Goal: Communication & Community: Answer question/provide support

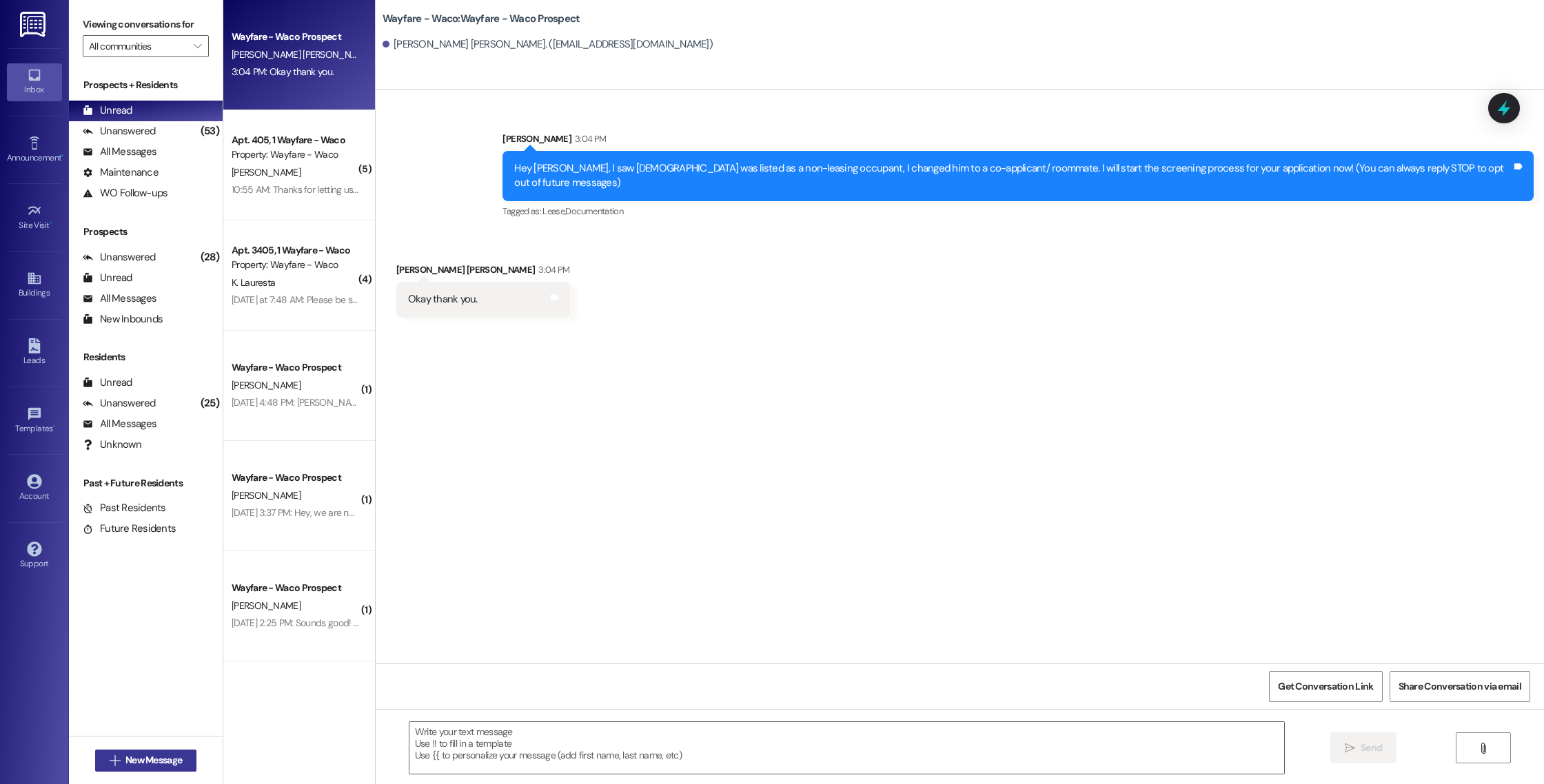
click at [149, 750] on button " New Message" at bounding box center [146, 760] width 102 height 22
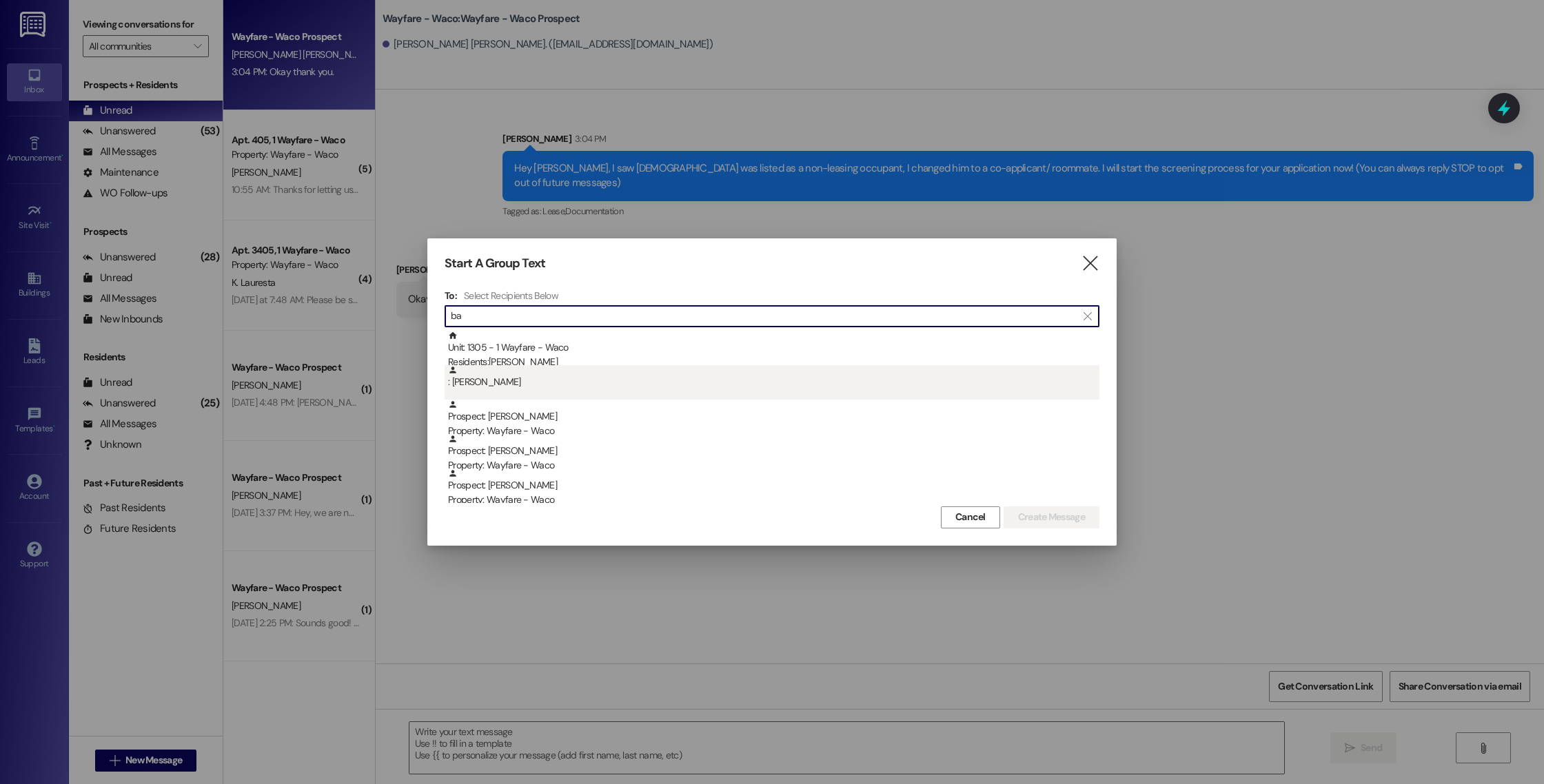
type input "b"
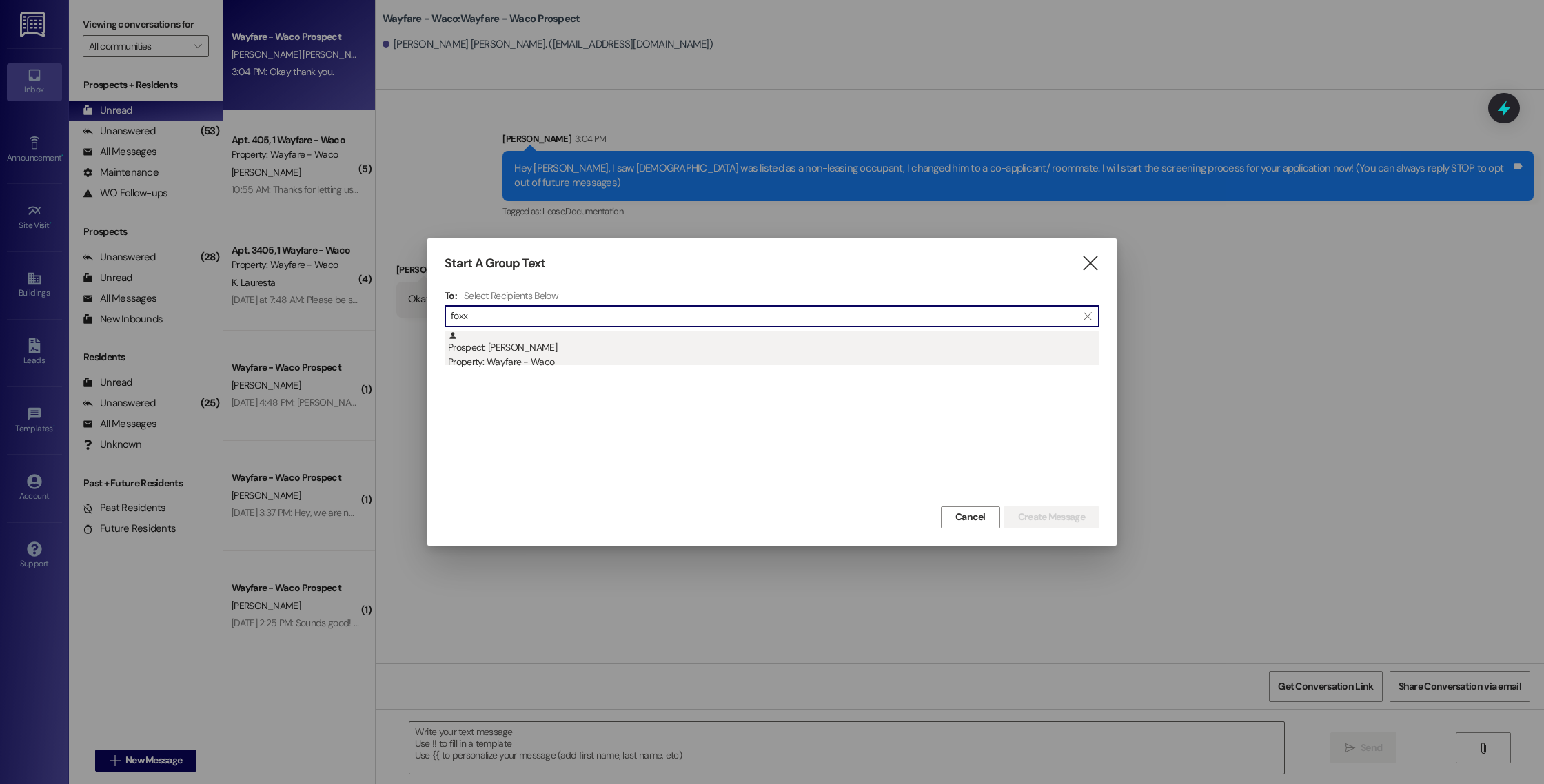
type input "foxx"
click at [550, 340] on div "Prospect: [PERSON_NAME] Property: Wayfare - Waco" at bounding box center [774, 350] width 651 height 39
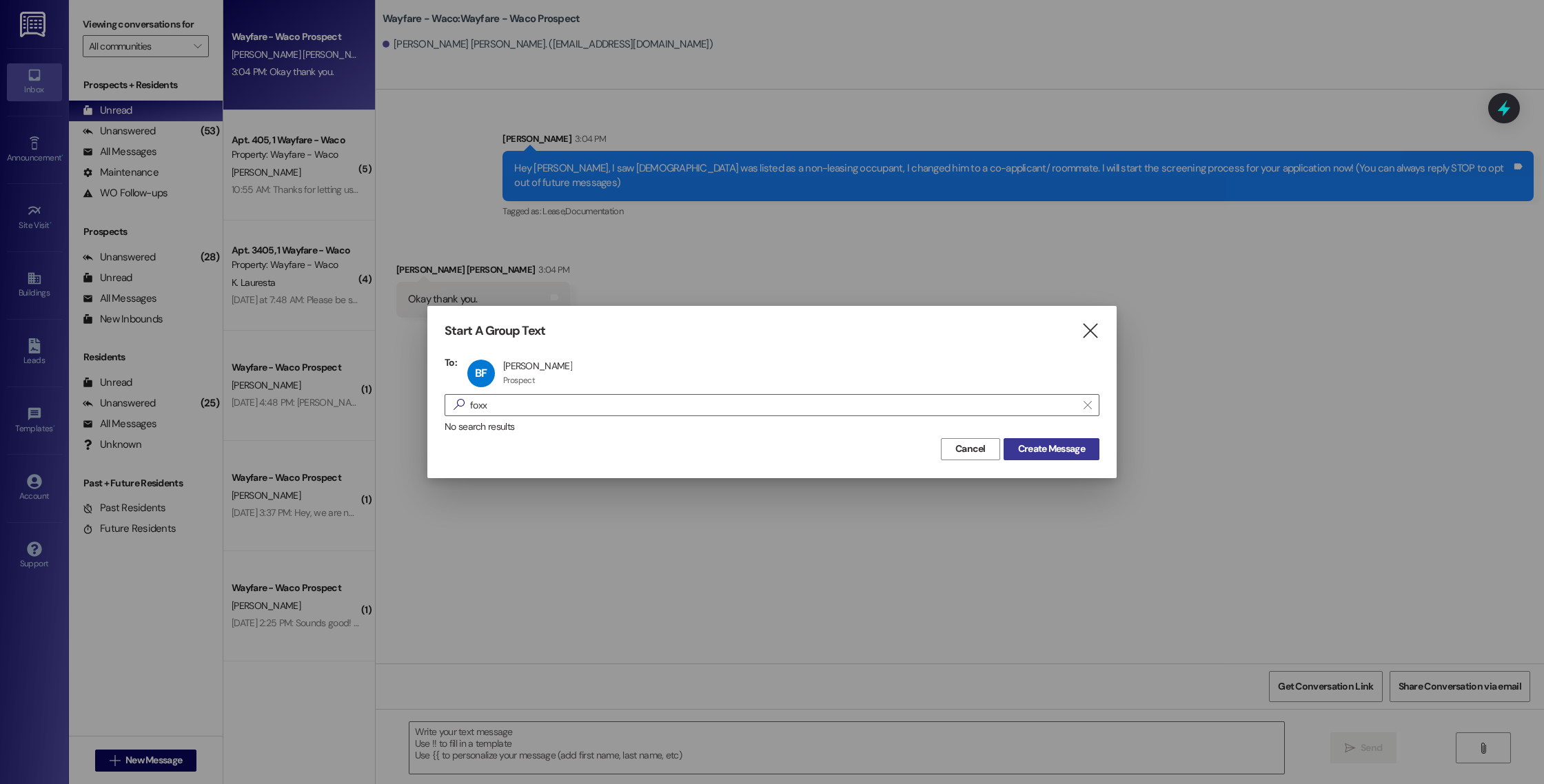
click at [1059, 457] on button "Create Message" at bounding box center [1051, 449] width 96 height 22
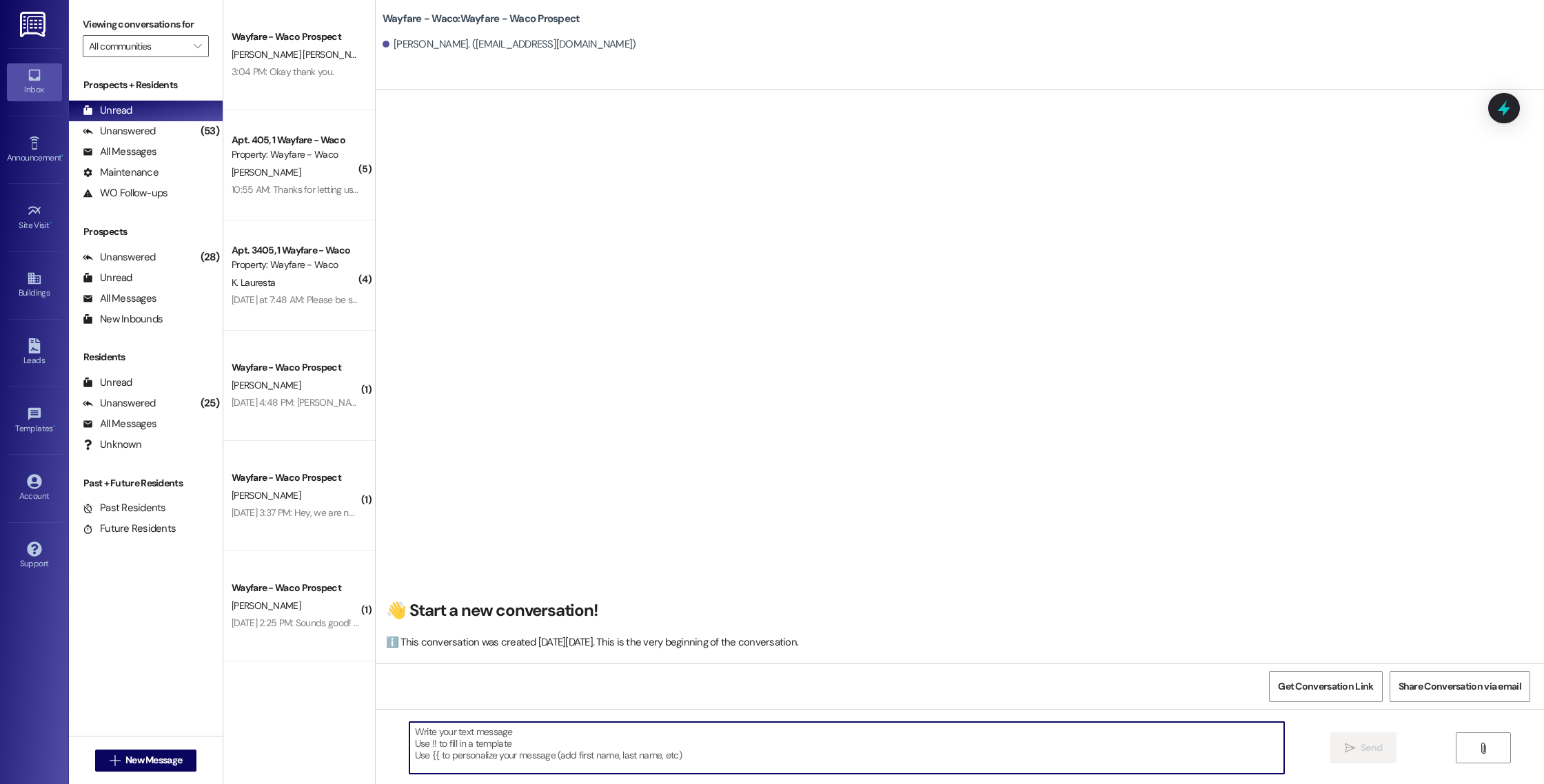
click at [609, 734] on textarea at bounding box center [846, 747] width 875 height 51
paste textarea "Hello (____), I wanted to touch base with you and see if you were still interes…"
click at [455, 727] on textarea "Hello (____), I wanted to touch base with you and see if you were still interes…" at bounding box center [846, 747] width 875 height 51
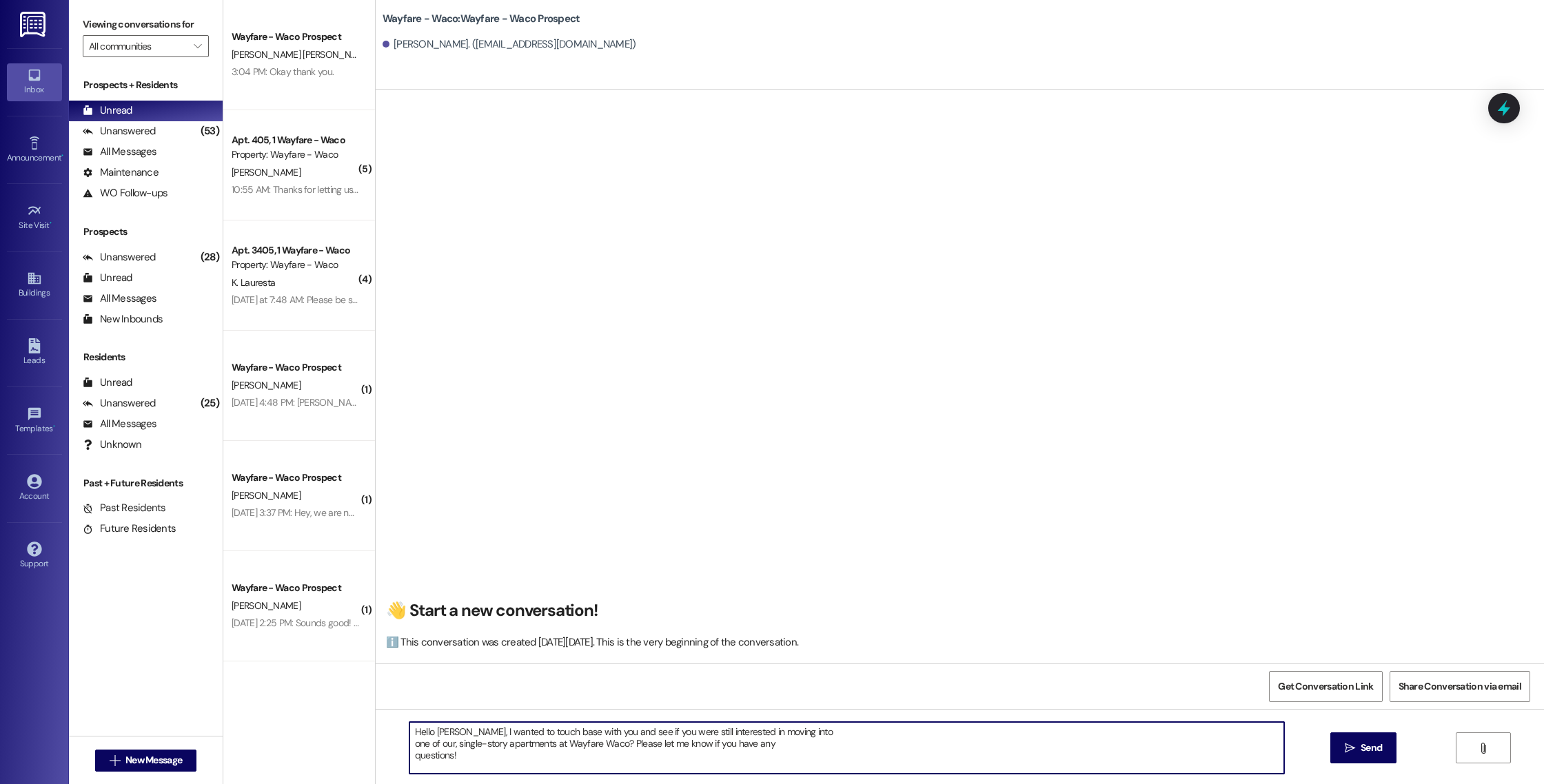
click at [409, 743] on textarea "Hello [PERSON_NAME], I wanted to touch base with you and see if you were still …" at bounding box center [846, 747] width 875 height 51
click at [409, 747] on textarea "Hello [PERSON_NAME], I wanted to touch base with you and see if you were still …" at bounding box center [846, 747] width 875 height 51
type textarea "Hello [PERSON_NAME], I wanted to touch base with you and see if you were still …"
click at [1371, 749] on span "Send" at bounding box center [1371, 747] width 21 height 15
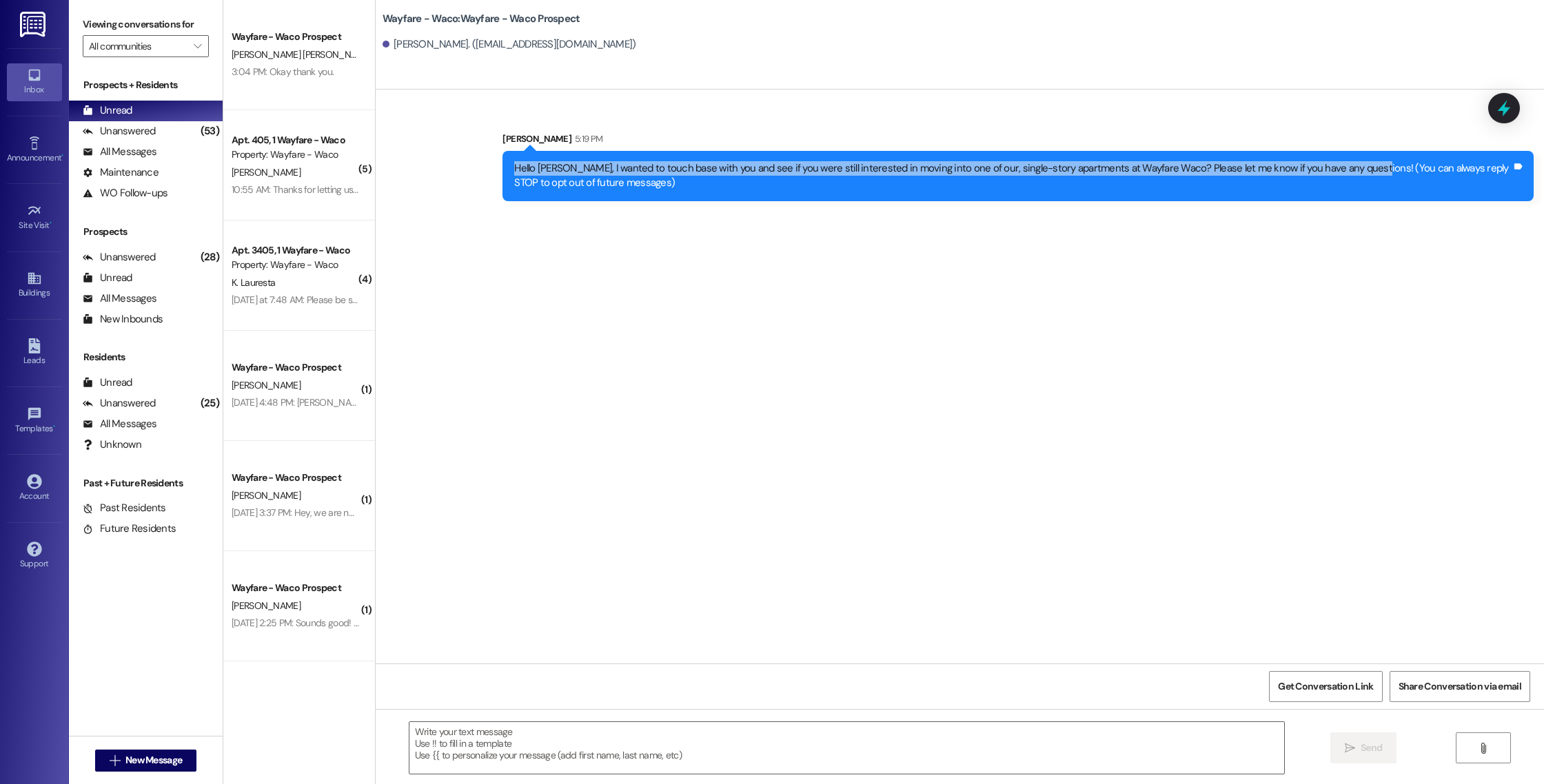
drag, startPoint x: 1345, startPoint y: 168, endPoint x: 546, endPoint y: 161, distance: 799.0
click at [544, 161] on div "Hello [PERSON_NAME], I wanted to touch base with you and see if you were still …" at bounding box center [1013, 176] width 997 height 30
copy div "Hello [PERSON_NAME], I wanted to touch base with you and see if you were still …"
click at [546, 161] on div "Hello [PERSON_NAME], I wanted to touch base with you and see if you were still …" at bounding box center [1013, 176] width 997 height 30
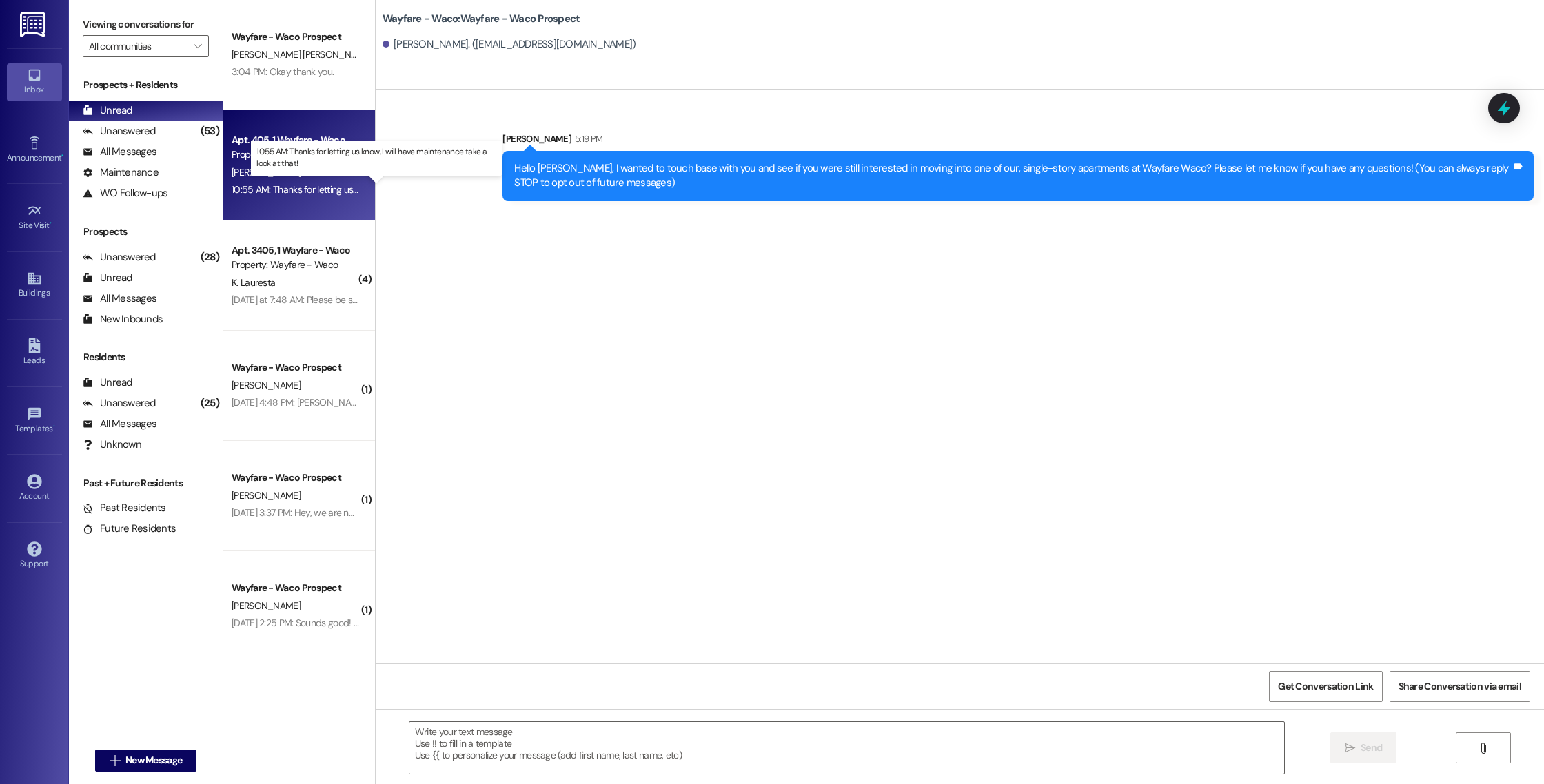
click at [316, 190] on div "10:55 AM: Thanks for letting us know, I will have maintenance take a look at th…" at bounding box center [390, 189] width 317 height 13
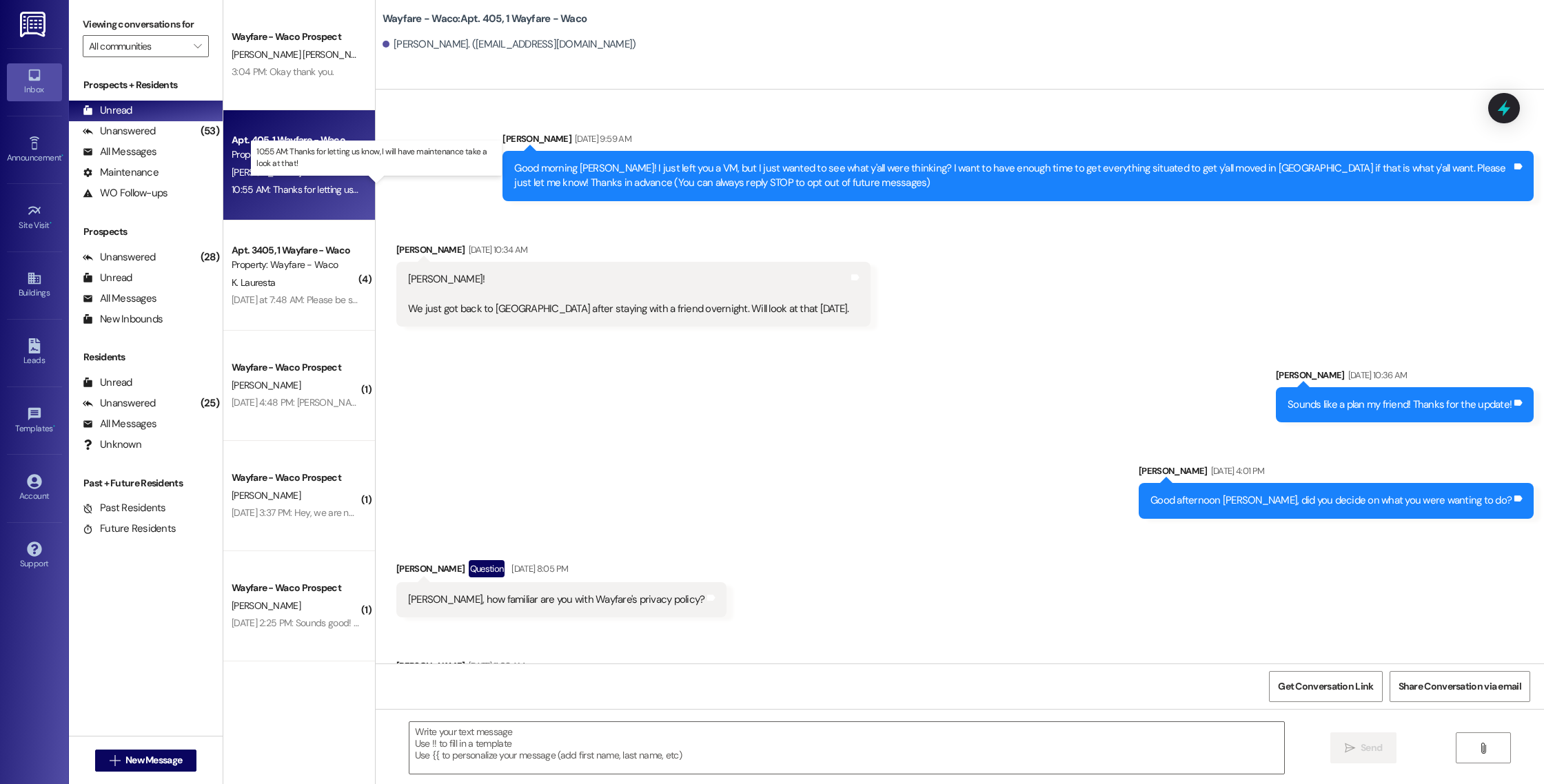
scroll to position [8125, 0]
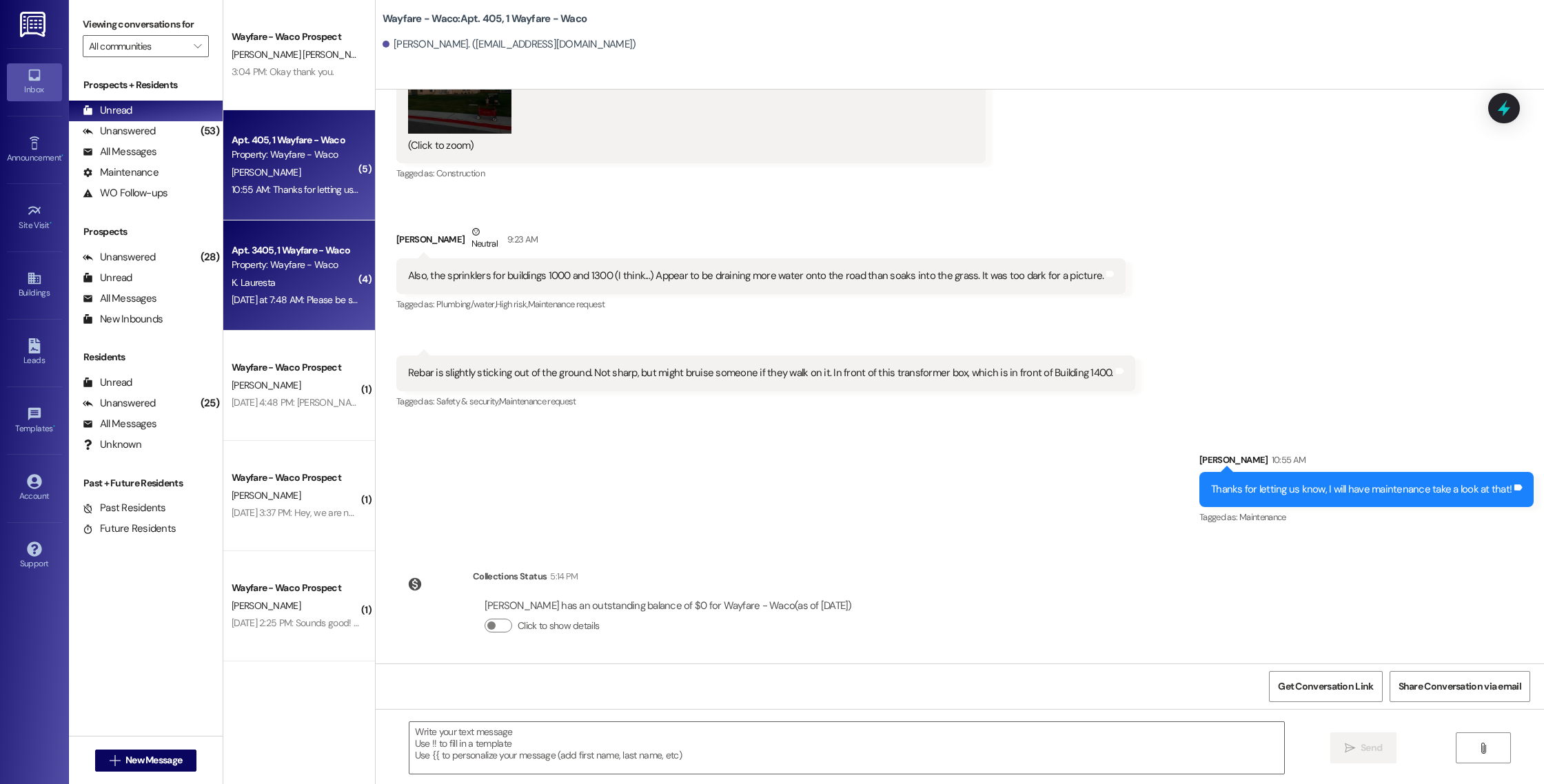
click at [321, 312] on div "Apt. 3405, 1 Wayfare - Waco Property: Wayfare - Waco K. Lauresta [DATE] at 7:48…" at bounding box center [299, 275] width 152 height 110
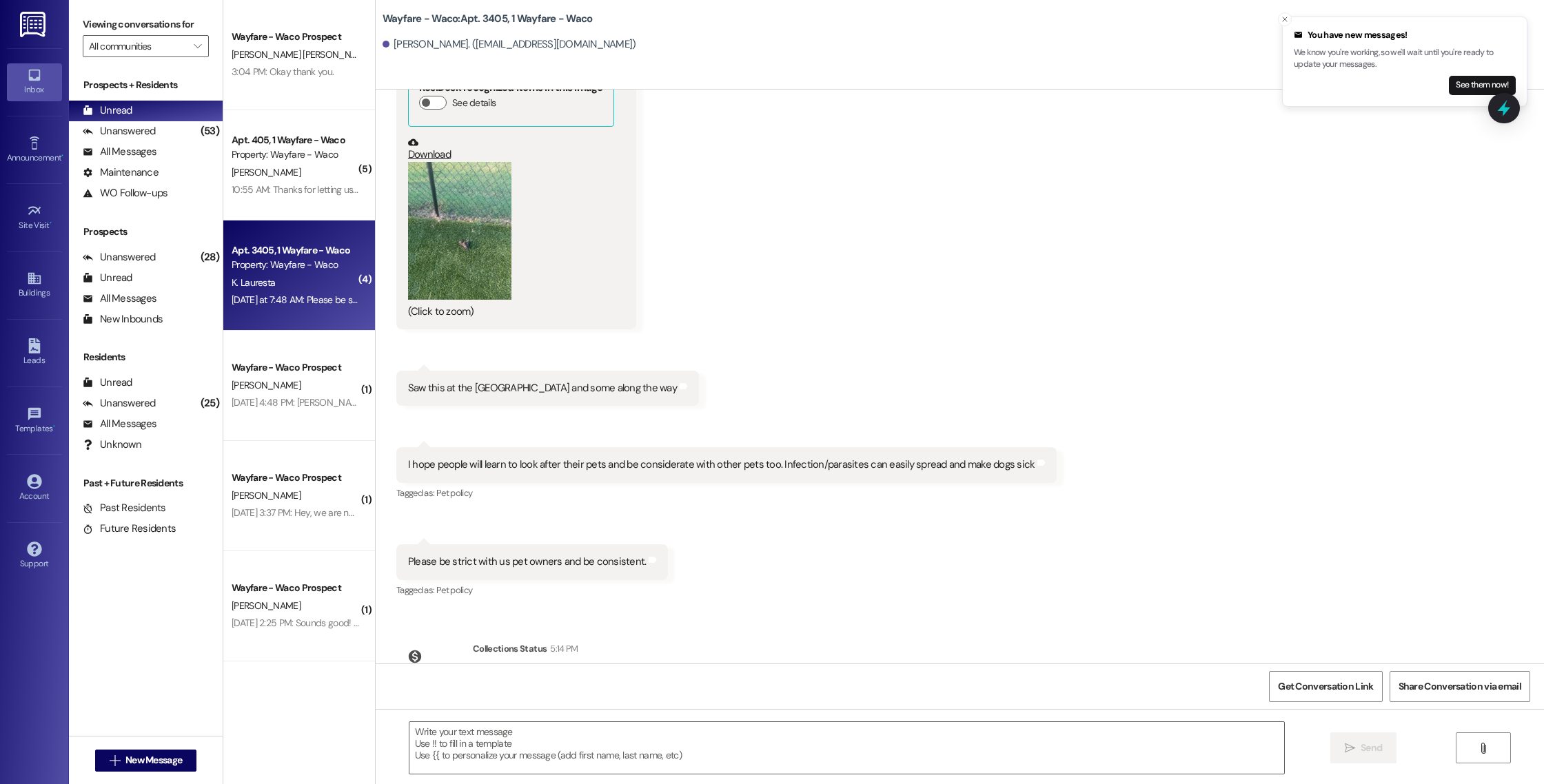
scroll to position [1003, 0]
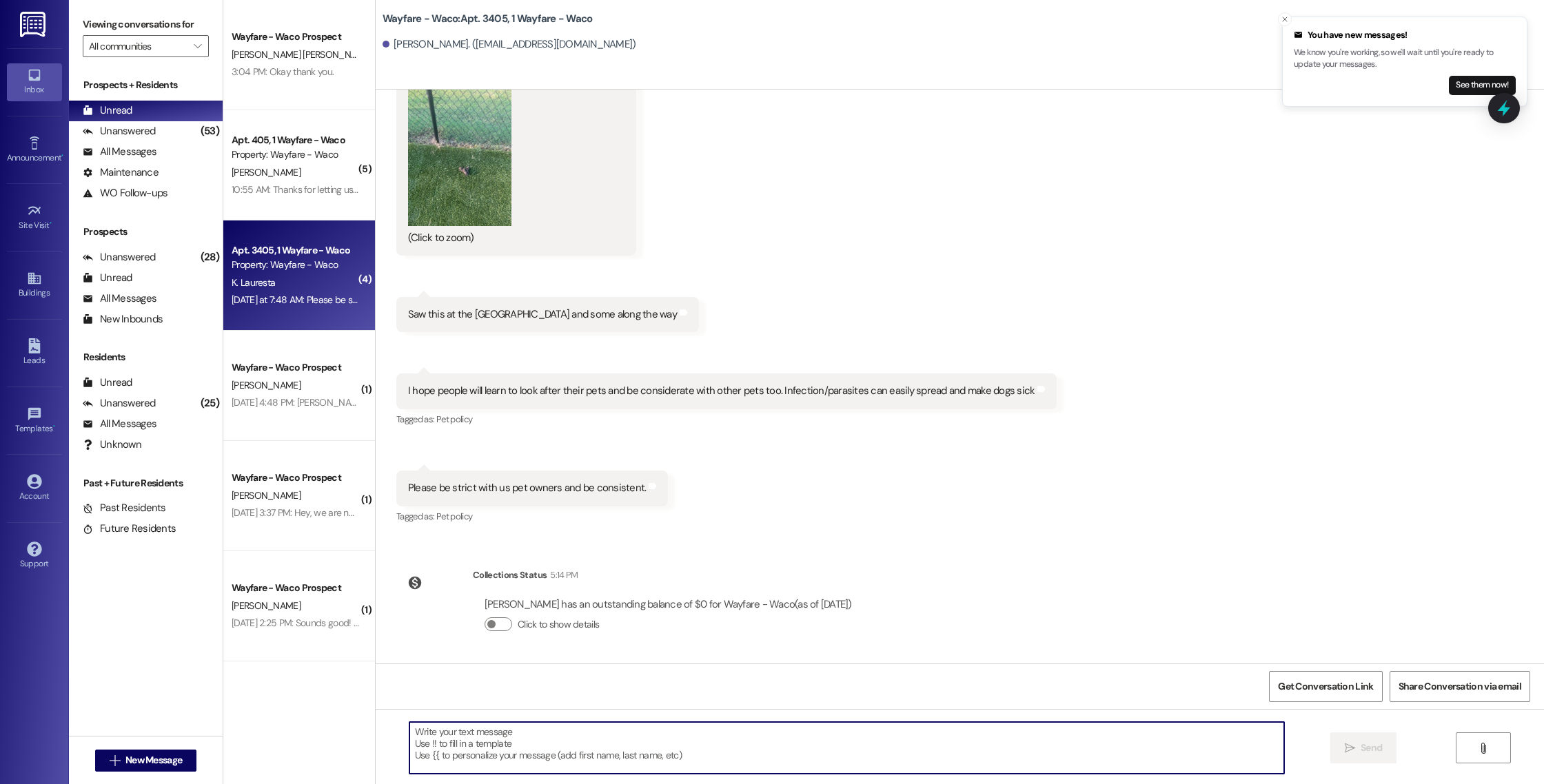
click at [668, 730] on textarea at bounding box center [846, 747] width 875 height 51
drag, startPoint x: 719, startPoint y: 728, endPoint x: 612, endPoint y: 735, distance: 107.2
click at [612, 735] on textarea "Hi [PERSON_NAME], thank you for letting us know, we did get it picked up [DATE]." at bounding box center [846, 747] width 875 height 51
type textarea "Hi [PERSON_NAME], thank you for letting us know, we did get it taken care of [D…"
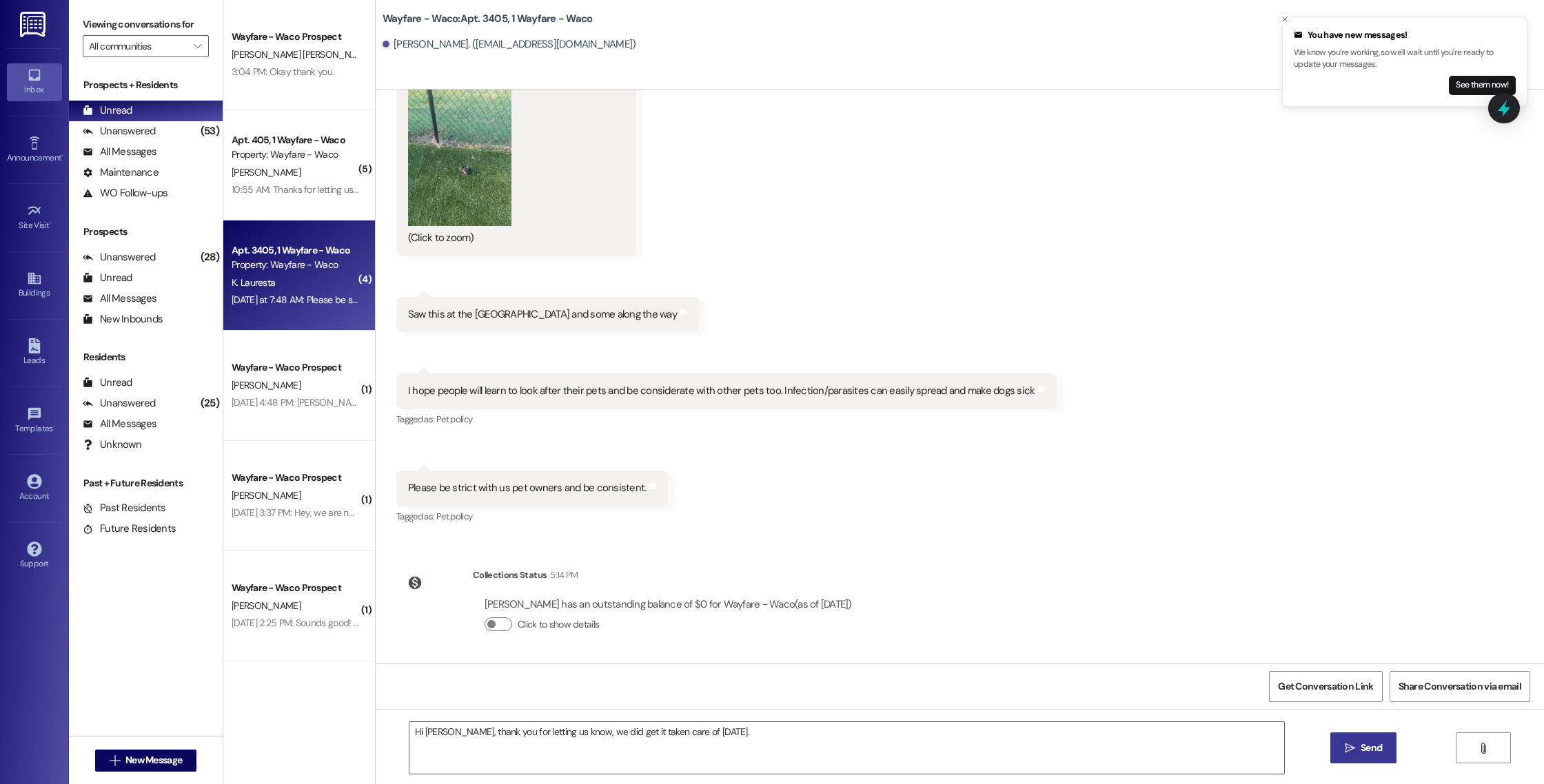
click at [1385, 754] on button " Send" at bounding box center [1363, 748] width 67 height 31
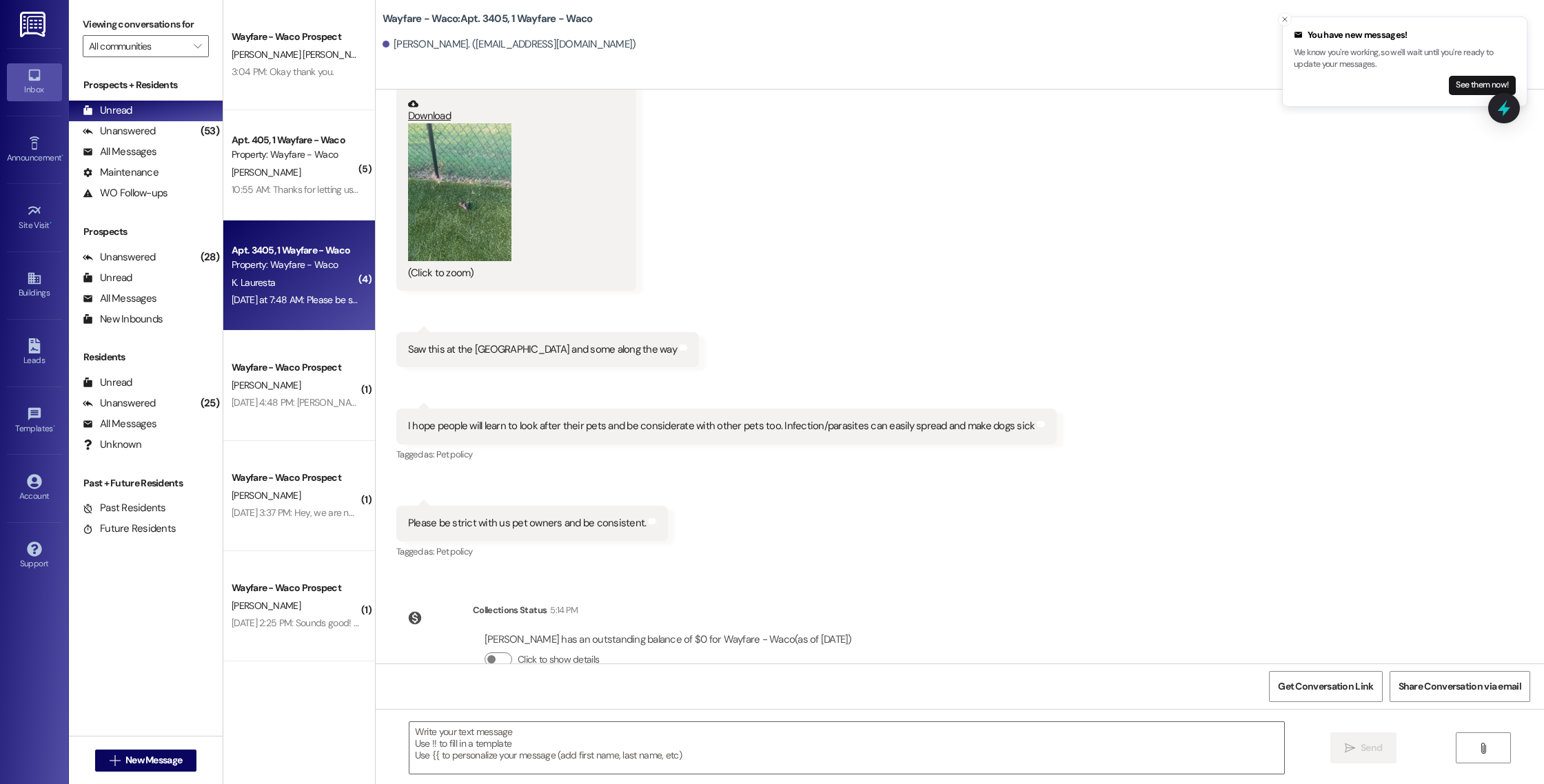
scroll to position [876, 0]
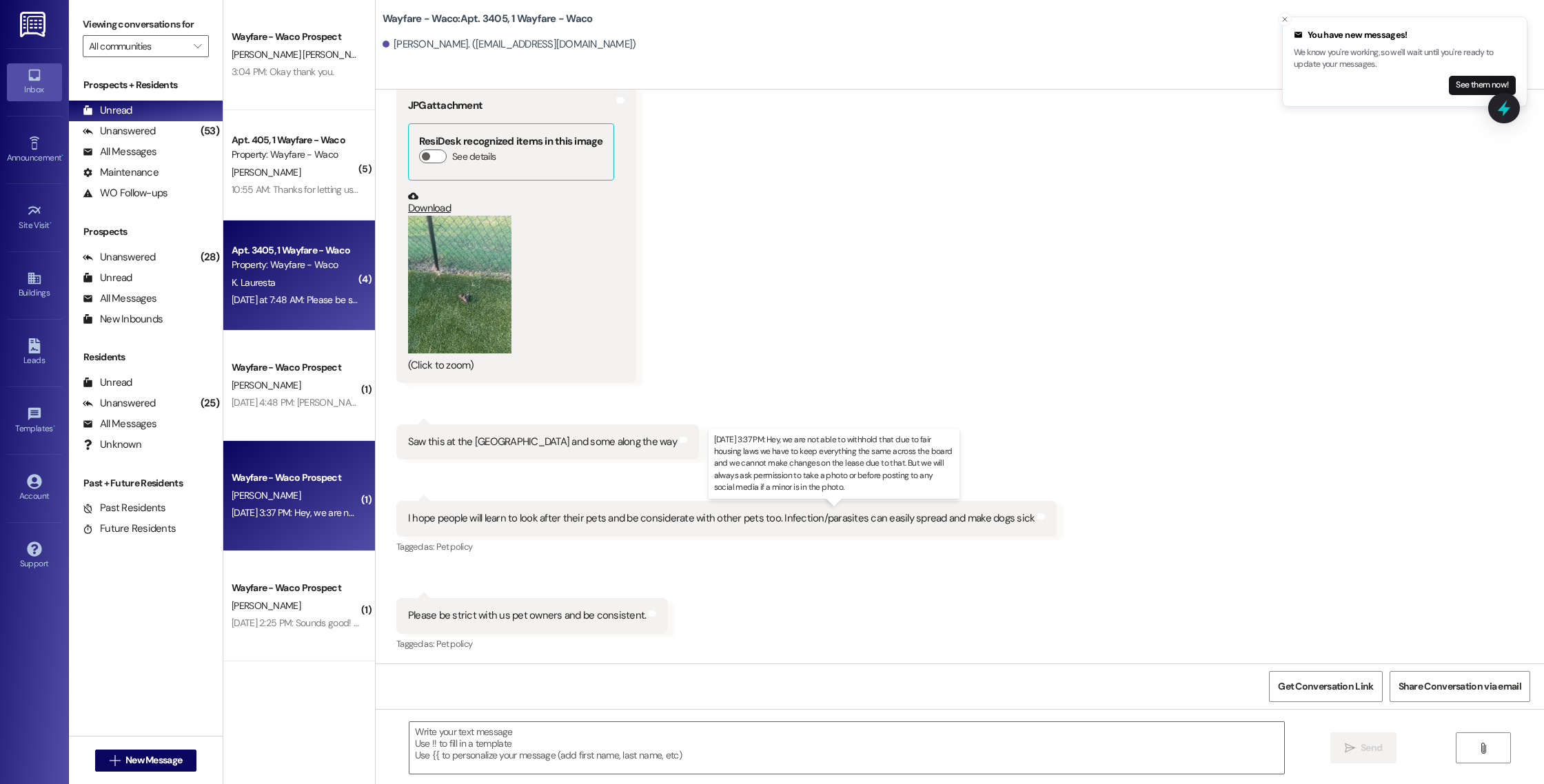
click at [328, 517] on div "[DATE] 3:37 PM: Hey, we are not able to withhold that due to fair housing laws …" at bounding box center [832, 513] width 1201 height 13
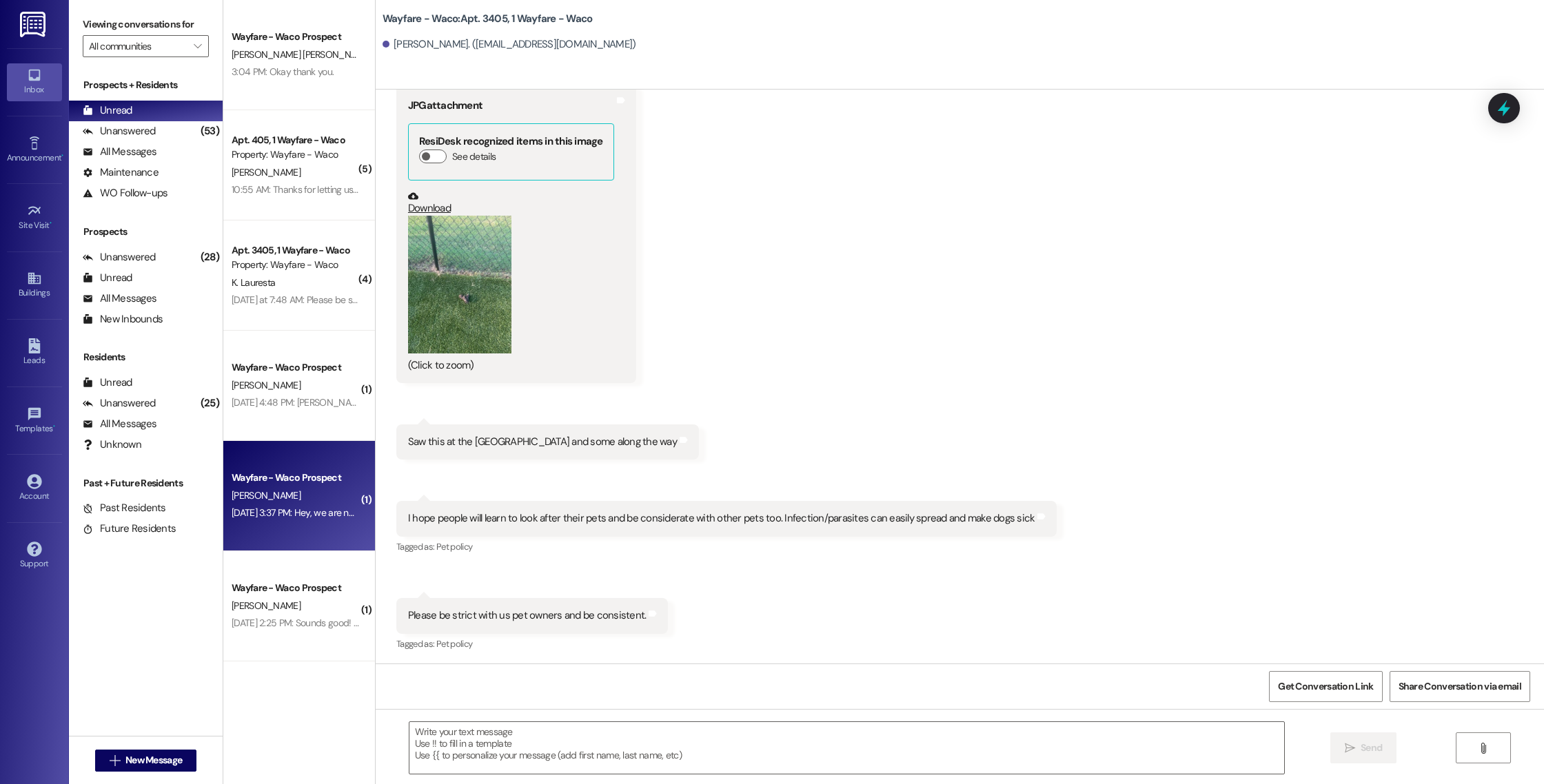
scroll to position [16, 0]
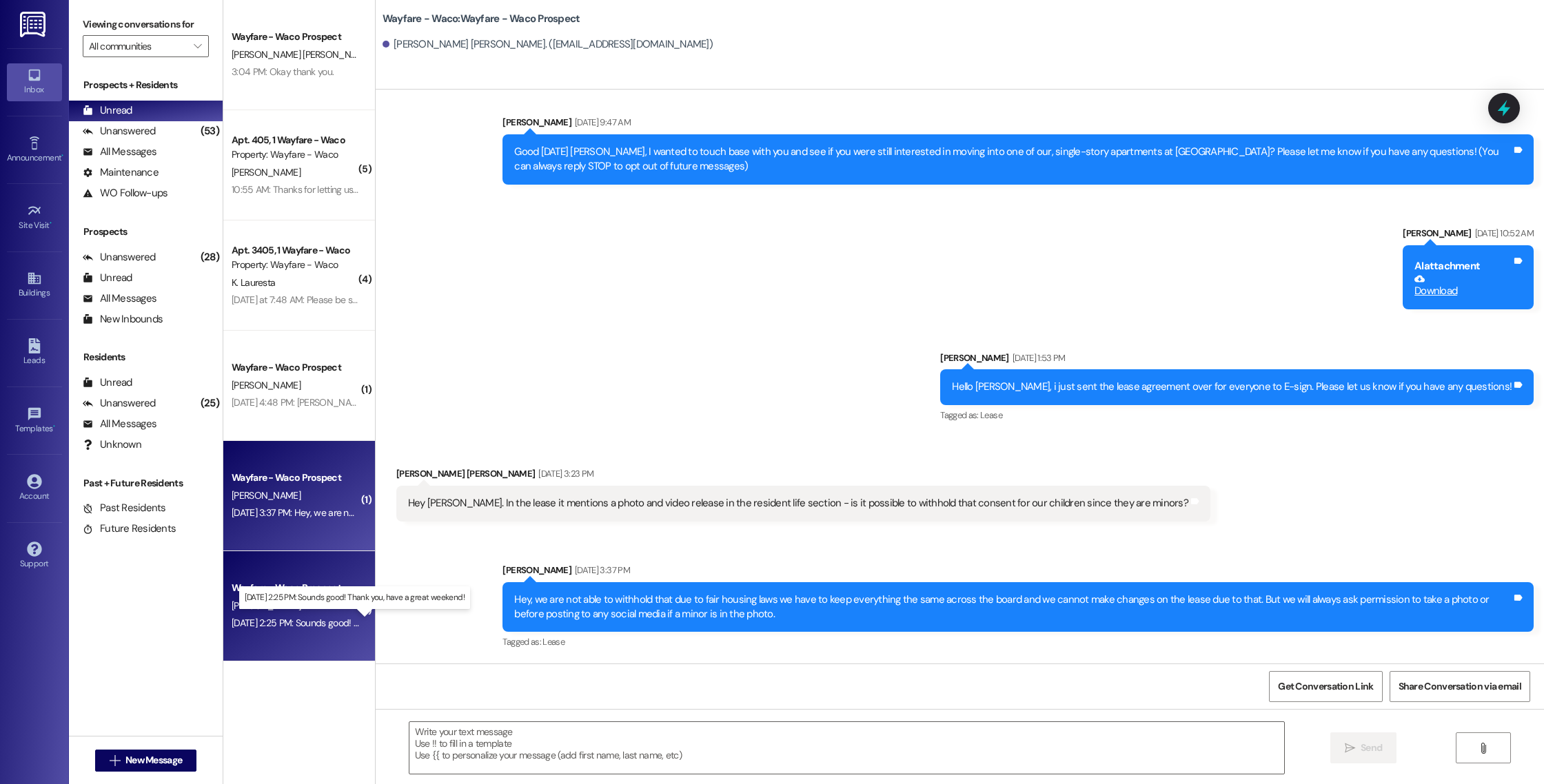
click at [328, 621] on div "[DATE] 2:25 PM: Sounds good! Thank you, have a great weekend! [DATE] 2:25 PM: S…" at bounding box center [361, 623] width 258 height 13
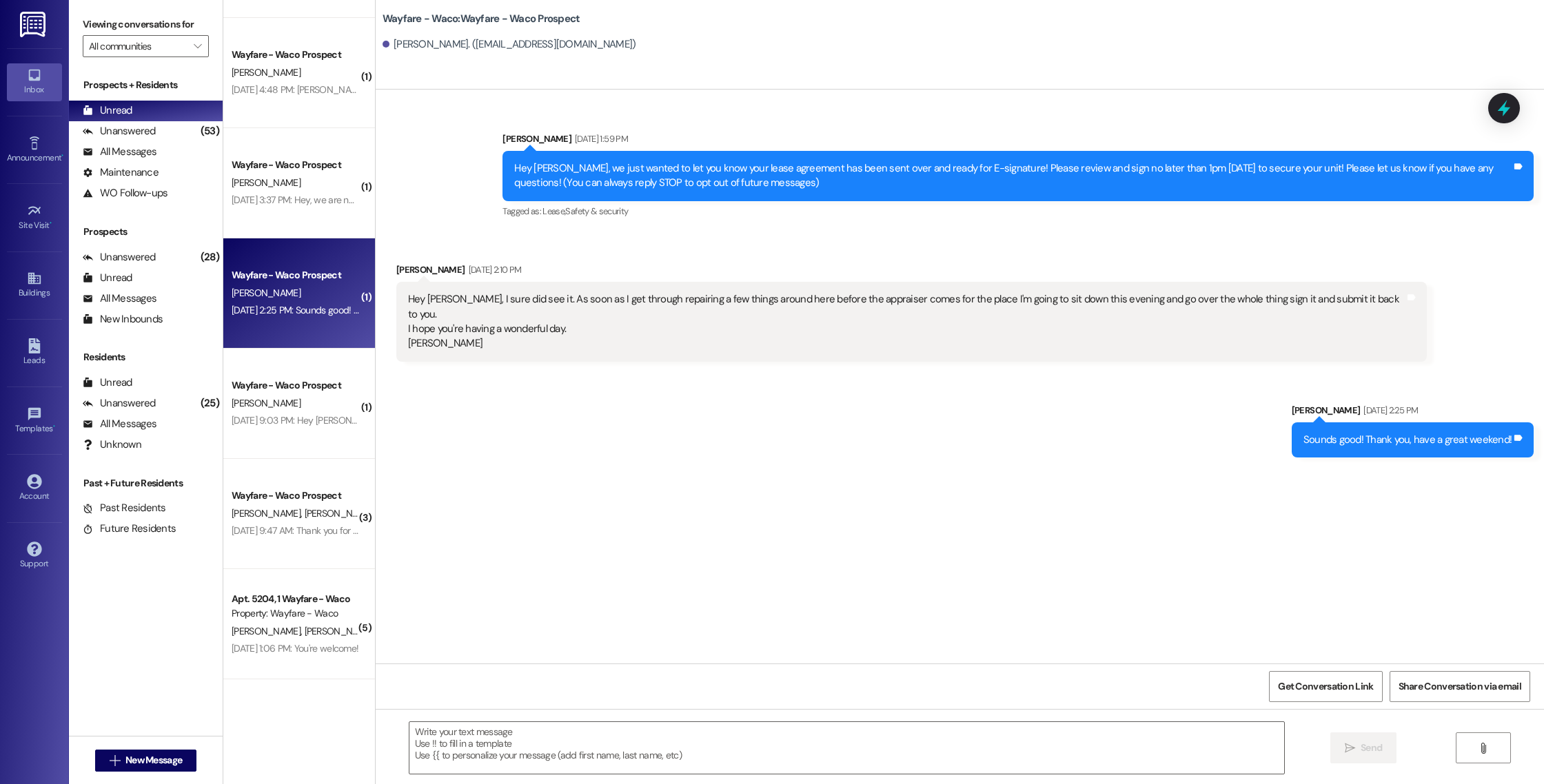
scroll to position [318, 0]
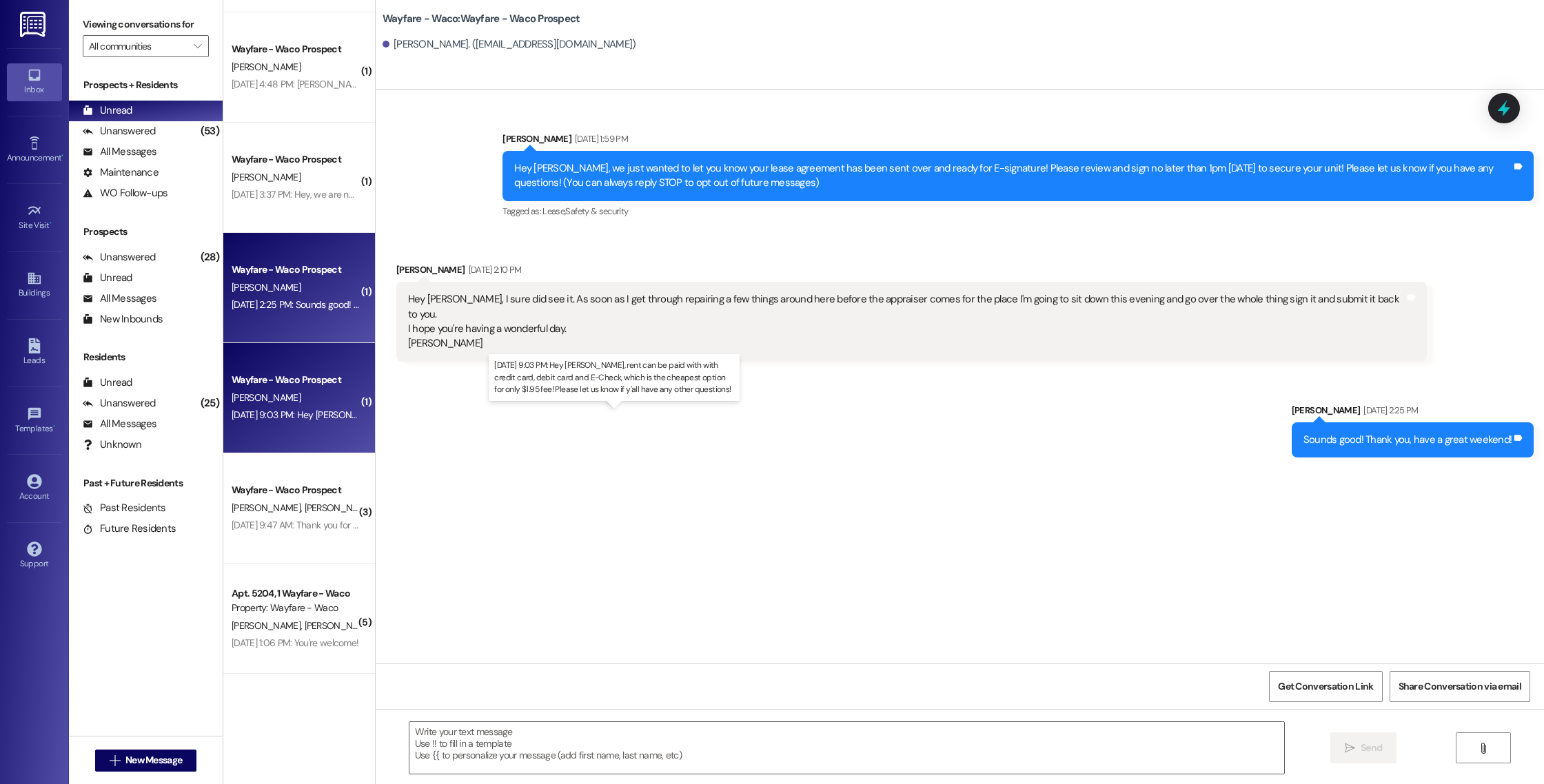
click at [321, 412] on div "[DATE] 9:03 PM: Hey [PERSON_NAME], rent can be paid with with credit card, debi…" at bounding box center [635, 415] width 806 height 13
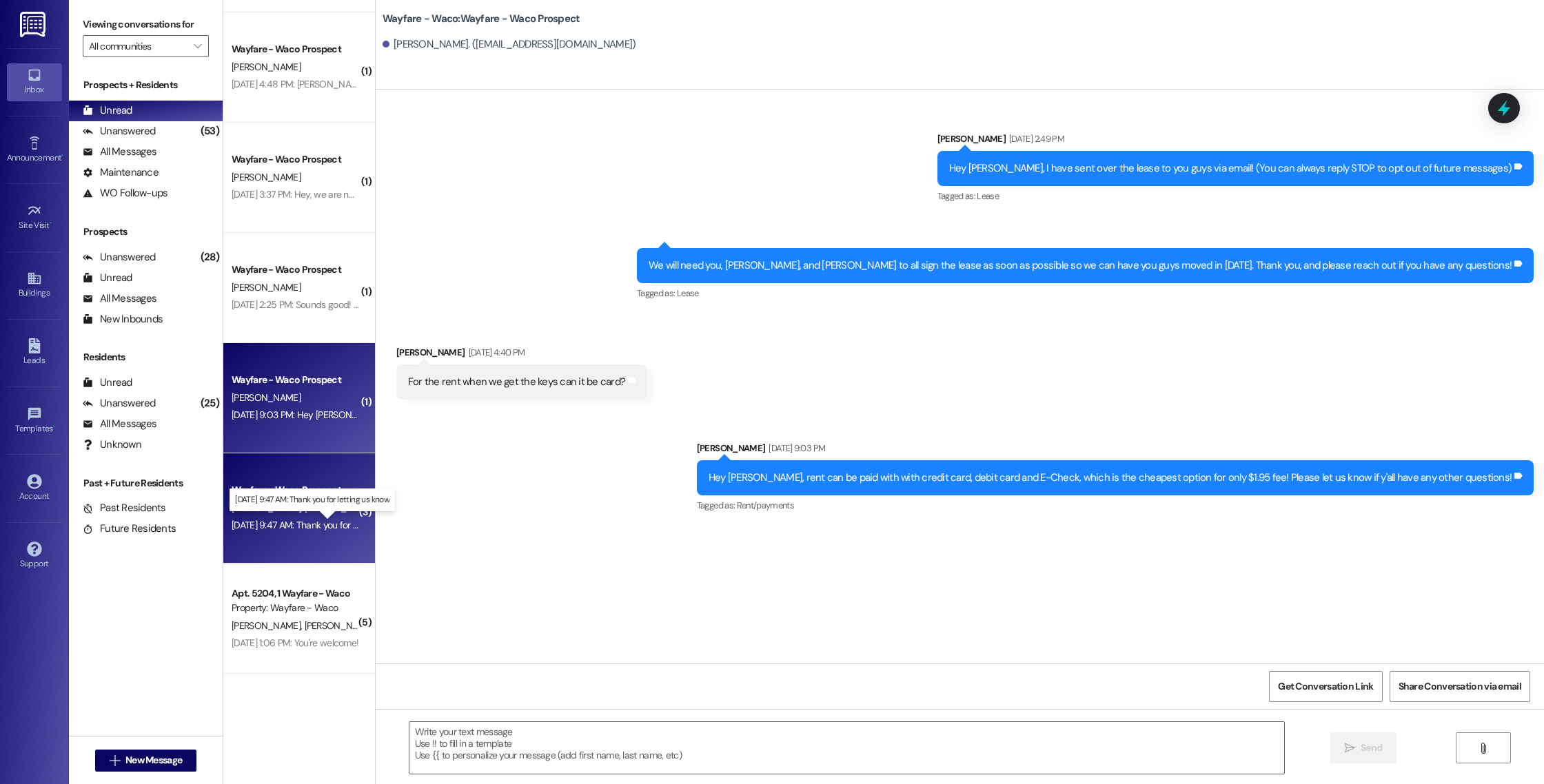
click at [311, 525] on div "[DATE] 9:47 AM: Thank you for letting us know [DATE] 9:47 AM: Thank you for let…" at bounding box center [322, 525] width 181 height 13
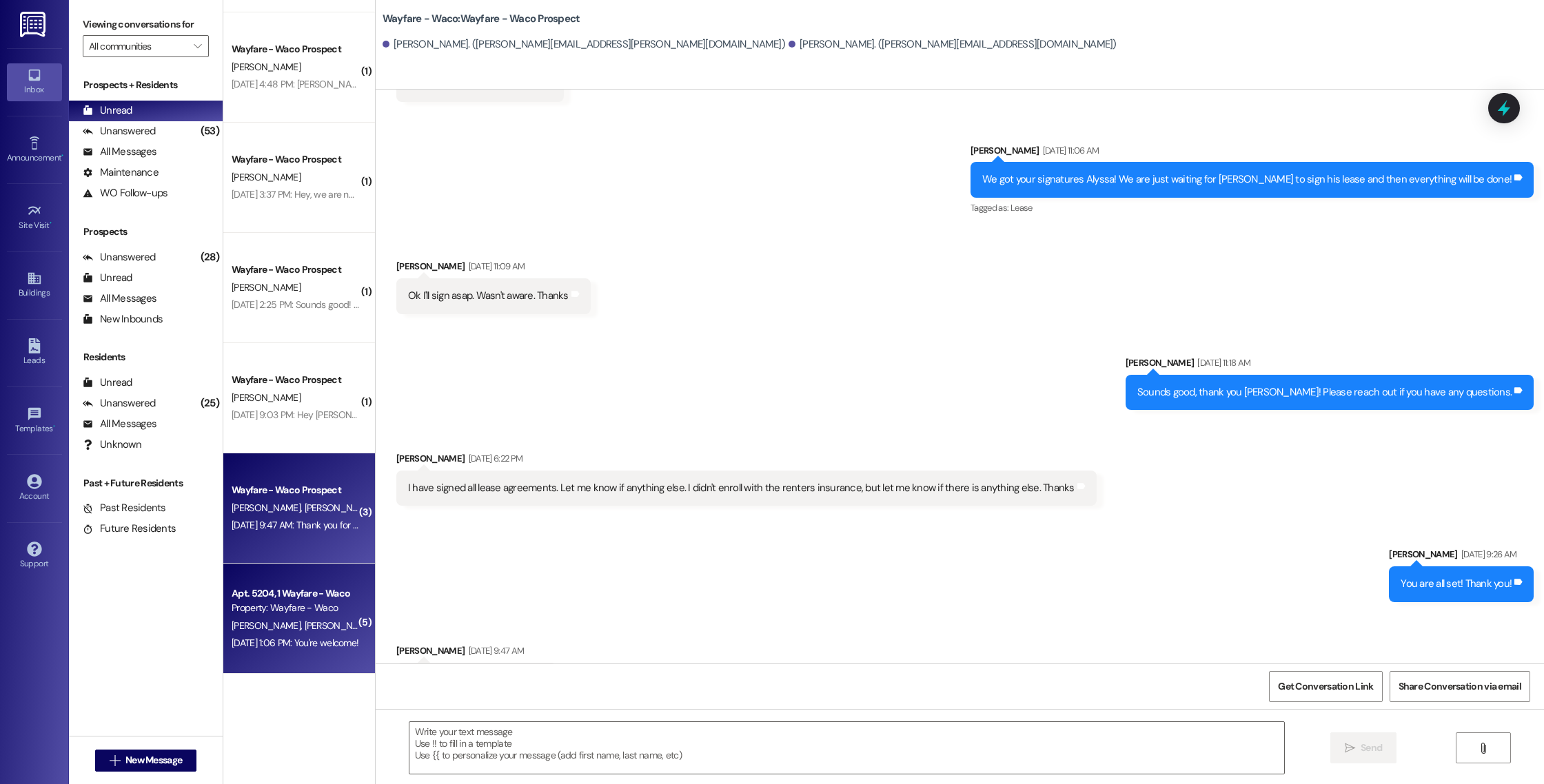
scroll to position [796, 0]
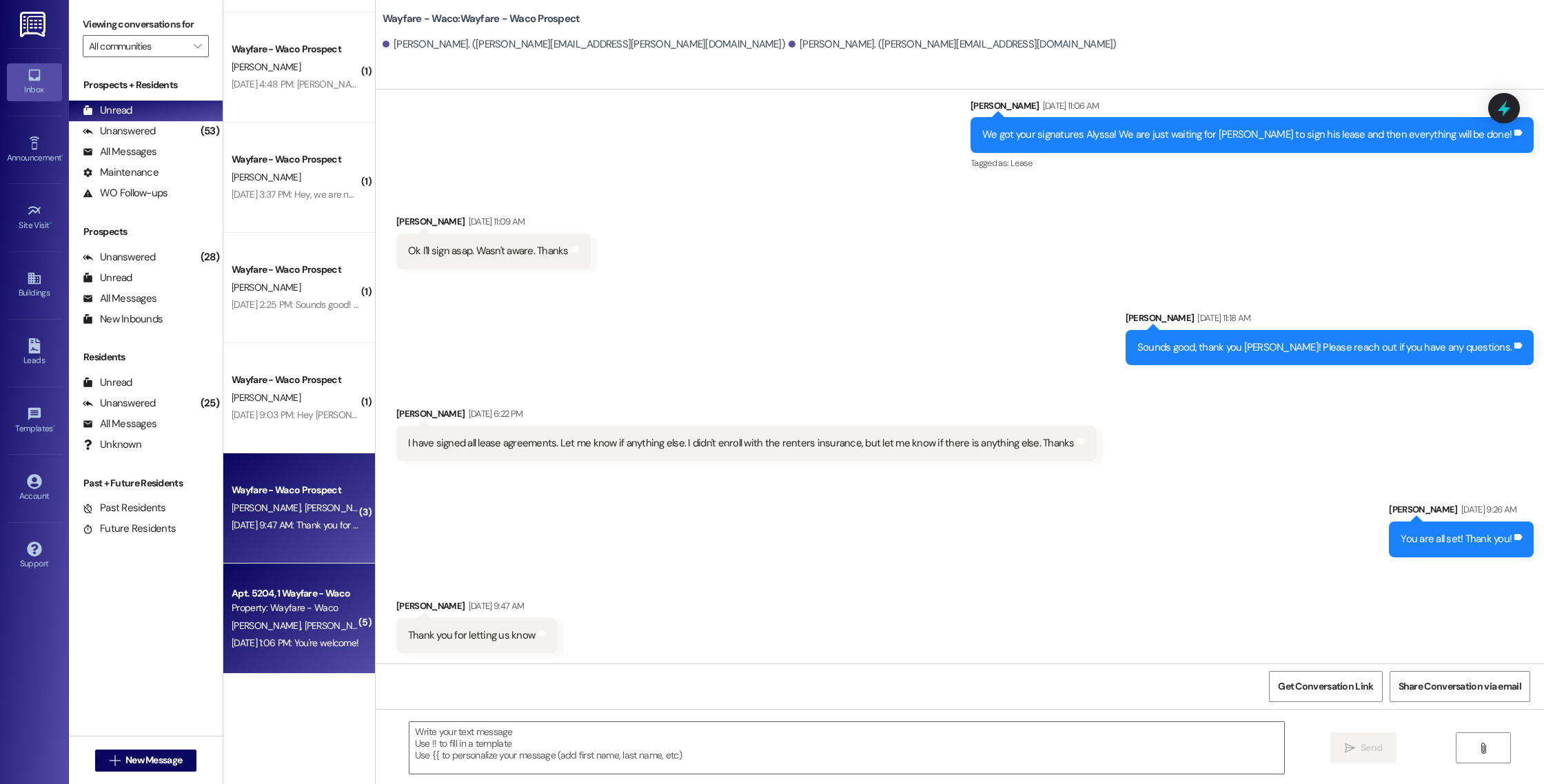
click at [307, 640] on div "[DATE] 1:06 PM: You're welcome! [DATE] 1:06 PM: You're welcome!" at bounding box center [295, 643] width 127 height 13
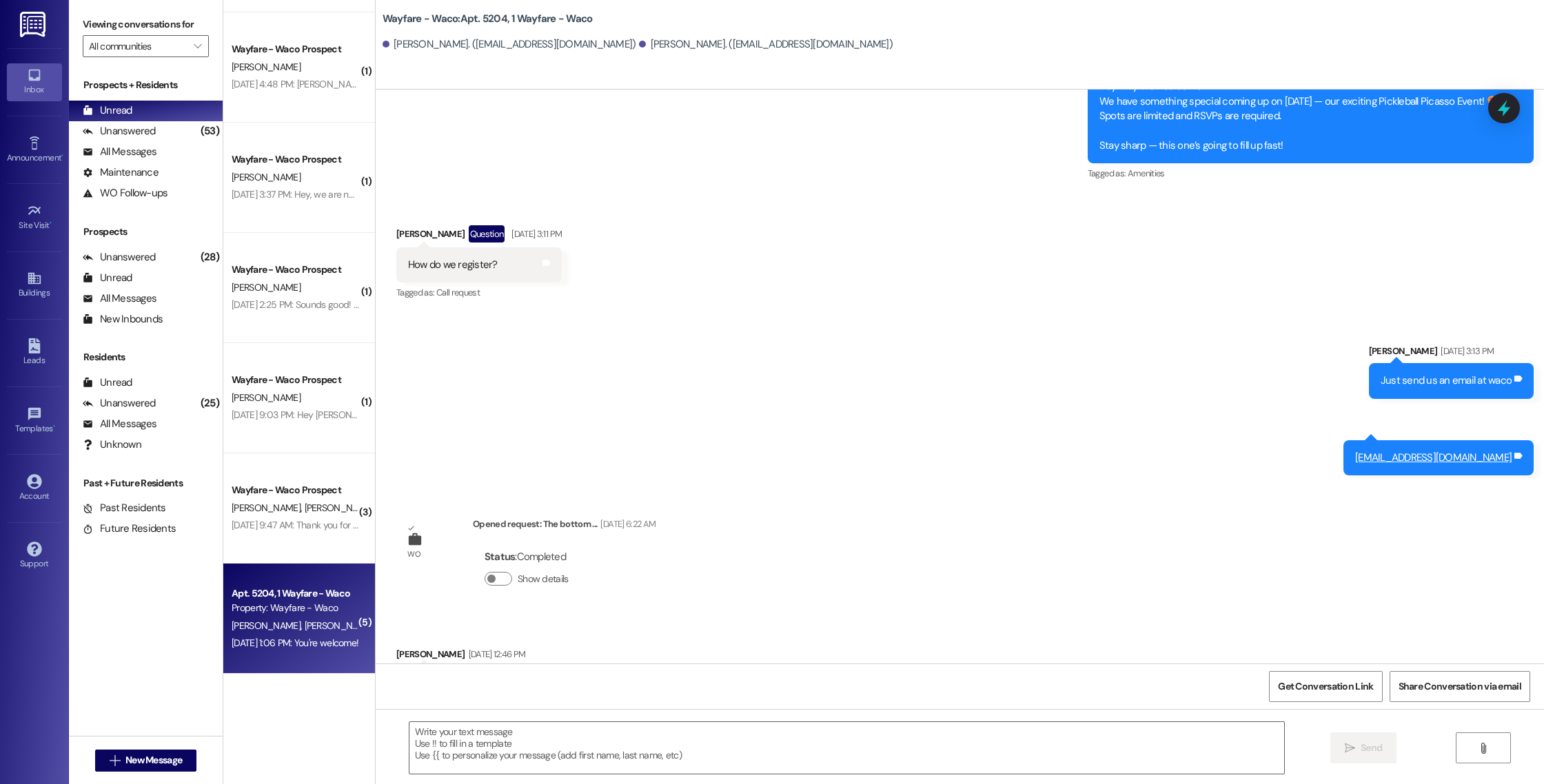
scroll to position [1997, 0]
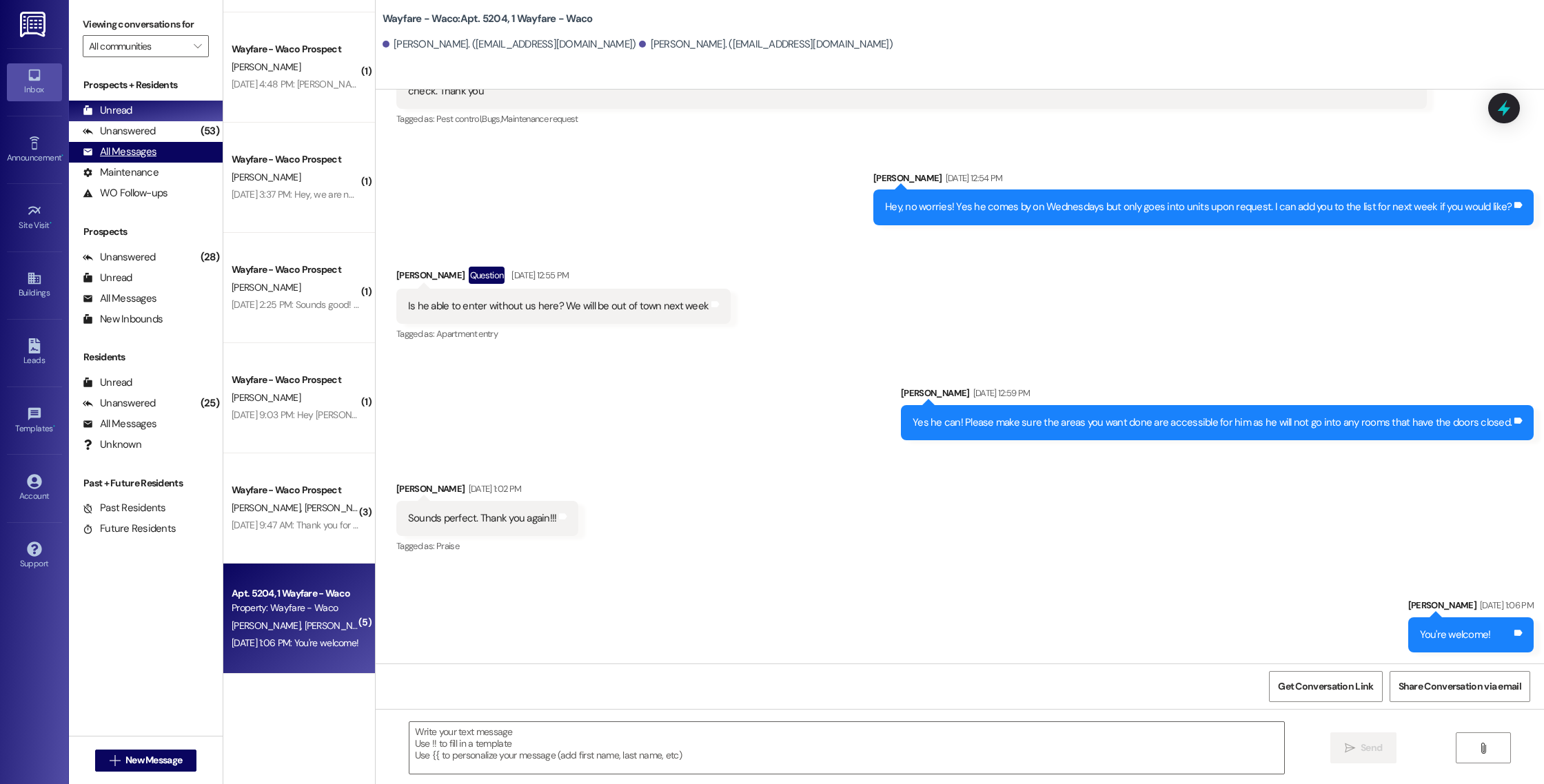
click at [145, 154] on div "All Messages" at bounding box center [119, 151] width 74 height 15
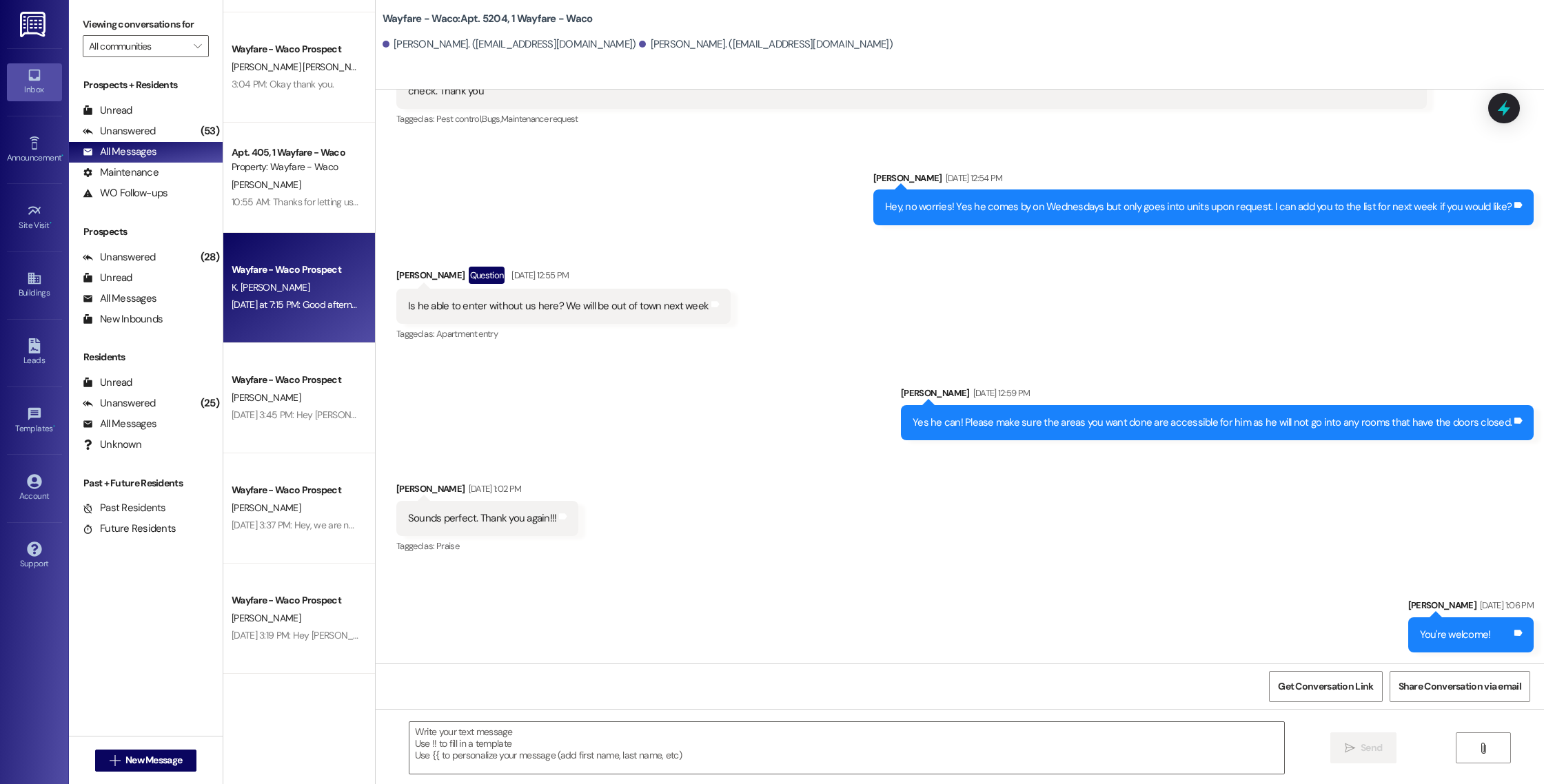
scroll to position [0, 0]
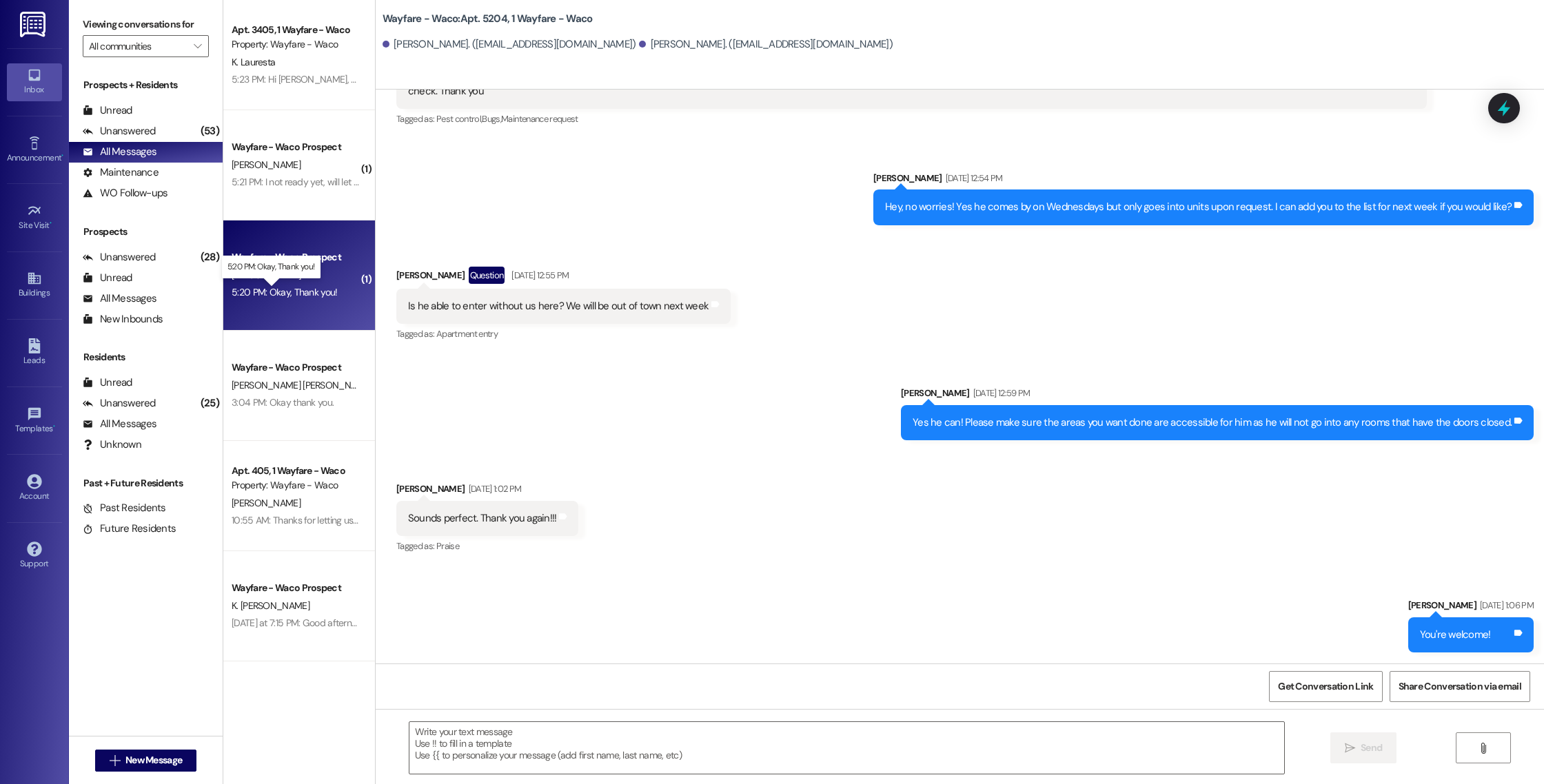
click at [311, 296] on div "5:20 PM: Okay, Thank you! 5:20 PM: Okay, Thank you!" at bounding box center [285, 292] width 106 height 13
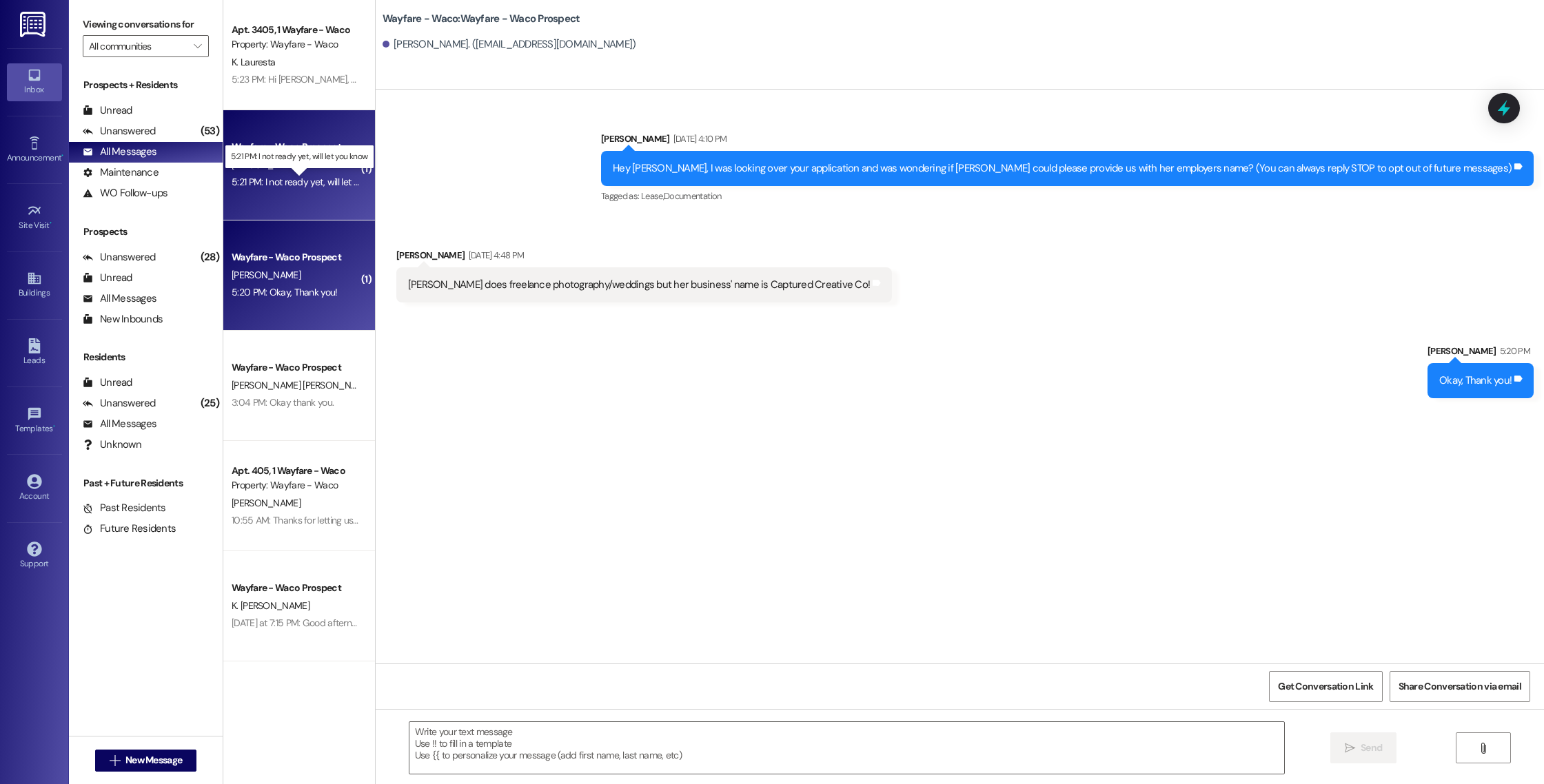
click at [318, 185] on div "5:21 PM: I not ready yet, will let you know 5:21 PM: I not ready yet, will let …" at bounding box center [311, 182] width 160 height 13
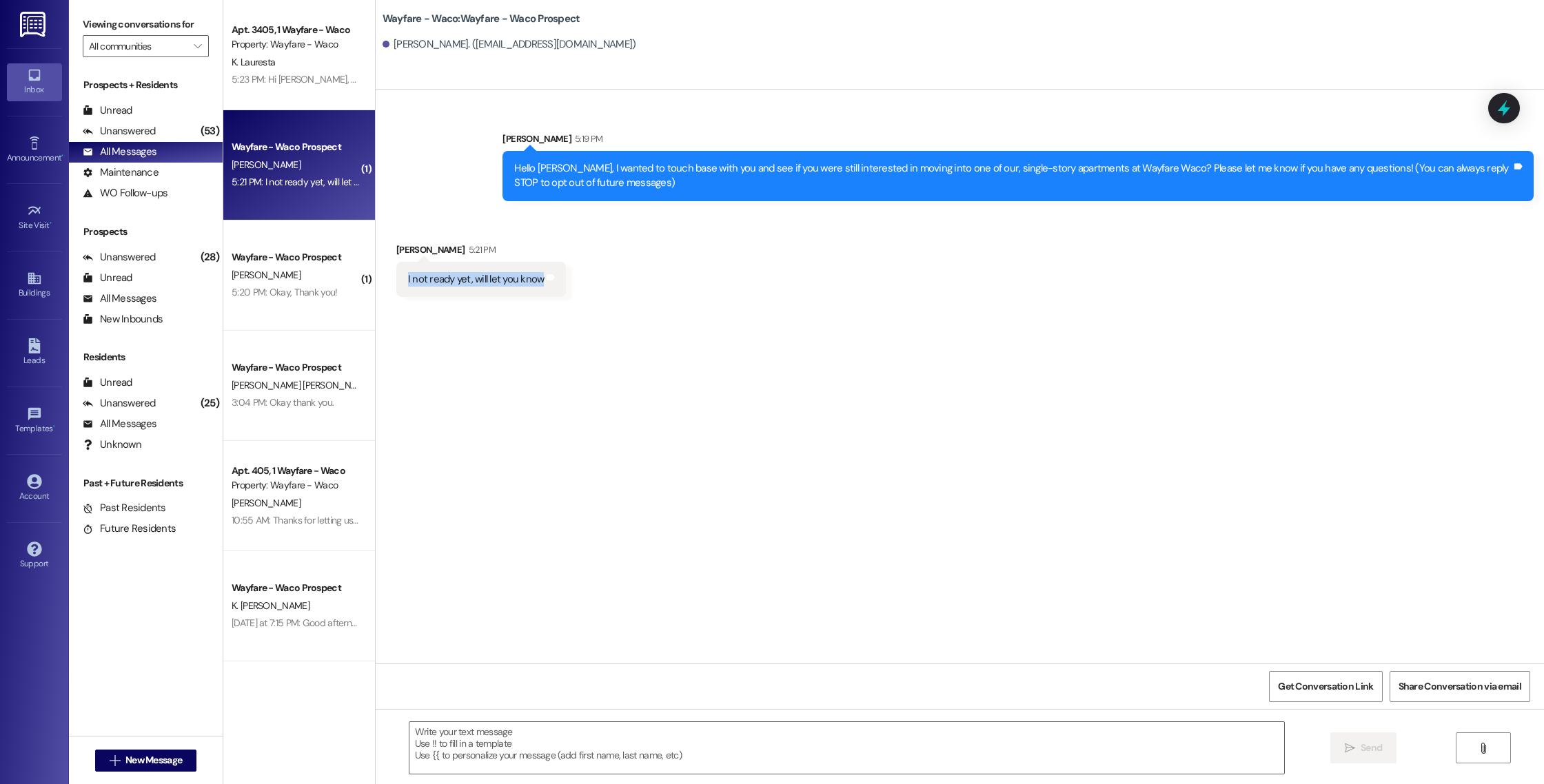
drag, startPoint x: 530, startPoint y: 282, endPoint x: 384, endPoint y: 273, distance: 146.3
click at [396, 273] on div "I not ready yet, will let you know Tags and notes" at bounding box center [481, 280] width 171 height 35
copy div "I not ready yet, will let you know"
click at [396, 273] on div "I not ready yet, will let you know Tags and notes" at bounding box center [481, 280] width 171 height 35
